Goal: Check status: Check status

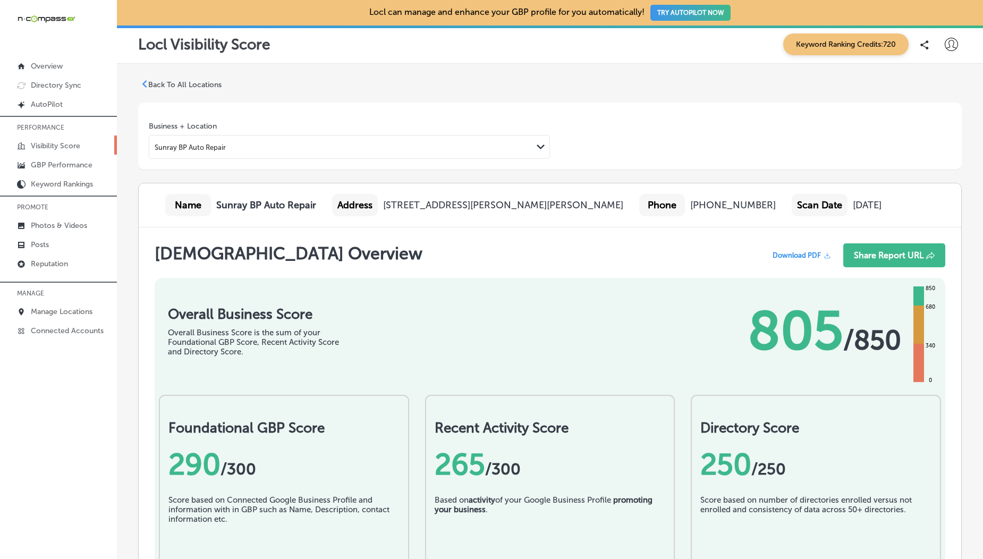
scroll to position [4943, 0]
click at [47, 143] on p "Visibility Score" at bounding box center [55, 145] width 49 height 9
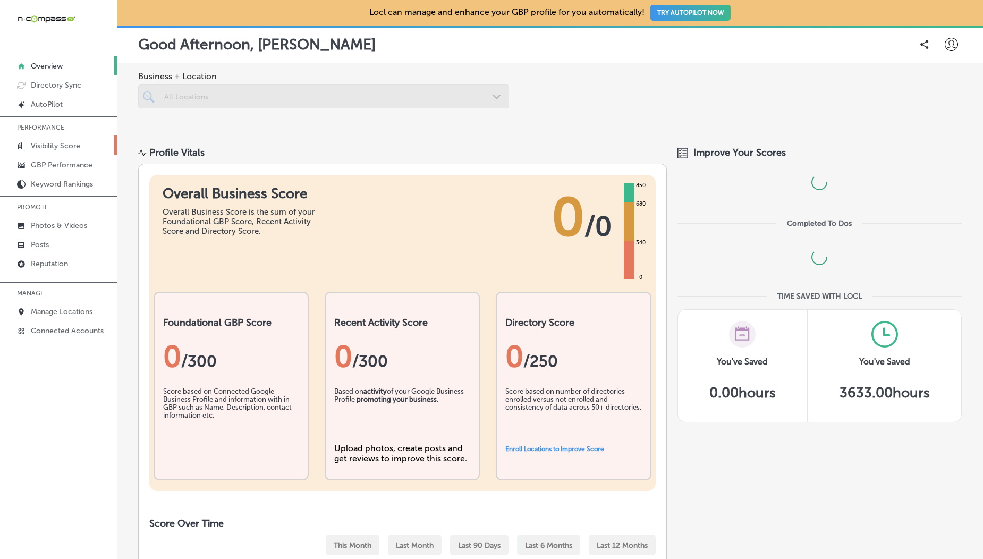
click at [56, 138] on link "Visibility Score" at bounding box center [58, 145] width 117 height 19
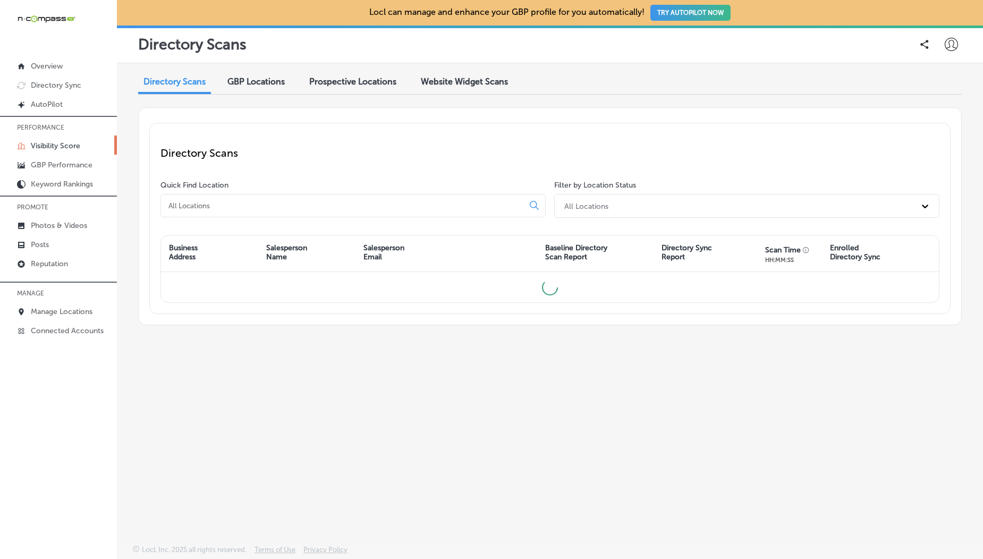
click at [274, 73] on div "GBP Locations" at bounding box center [255, 82] width 73 height 23
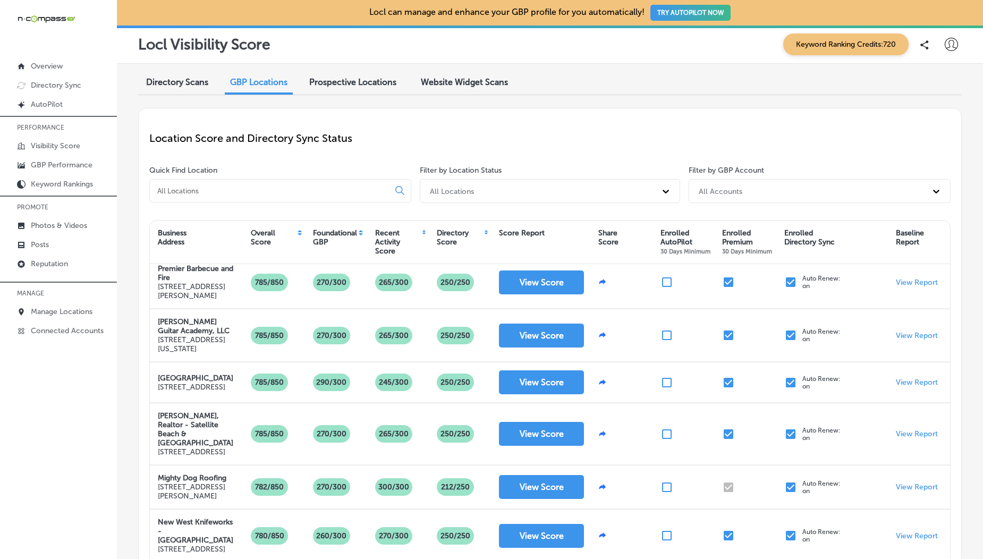
scroll to position [380, 0]
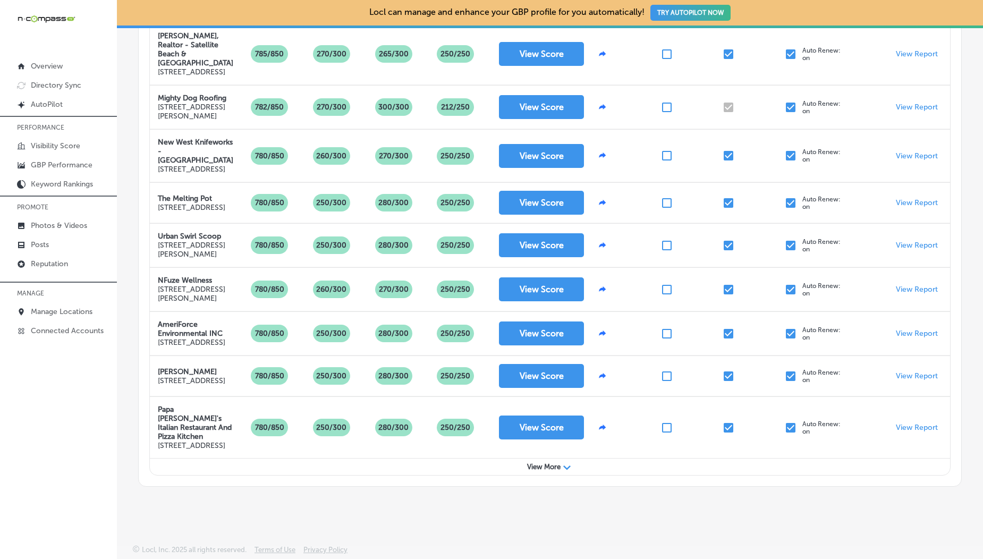
click at [550, 468] on span "View More" at bounding box center [543, 467] width 33 height 8
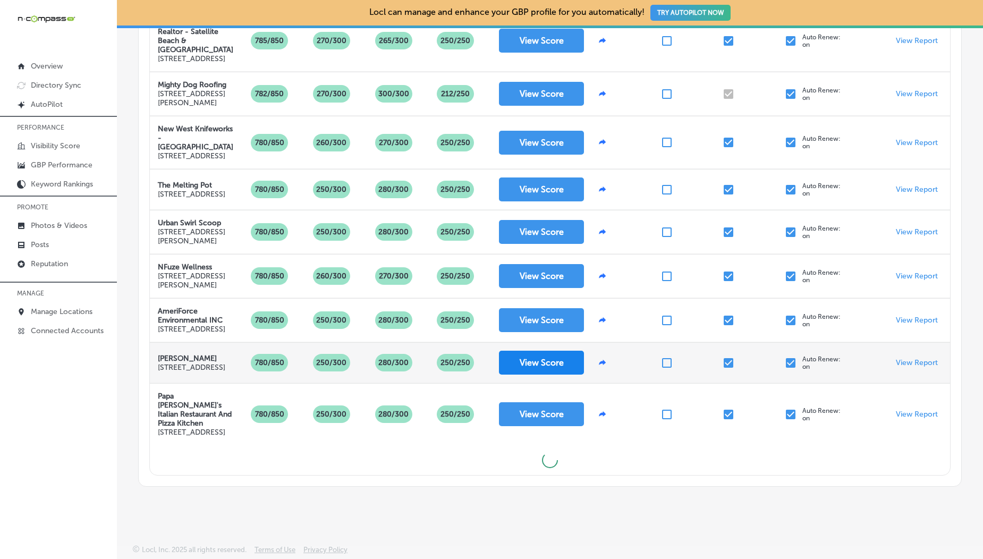
click at [517, 356] on button "View Score" at bounding box center [541, 363] width 85 height 24
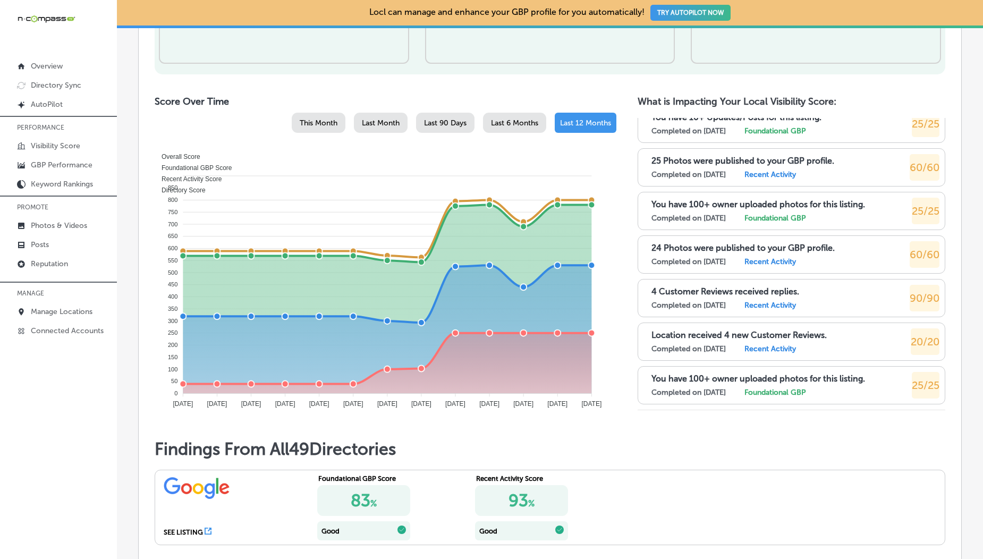
scroll to position [7558, 0]
click at [697, 254] on div "20 Photos were published to your GBP profile. Completed on 7/7/2025 Recent Acti…" at bounding box center [743, 254] width 183 height 23
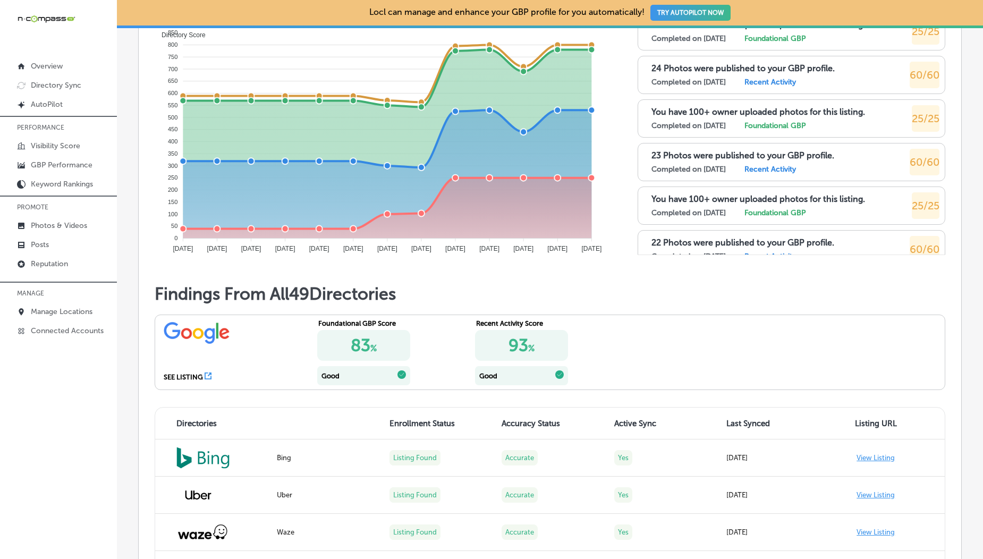
scroll to position [17616, 0]
